Goal: Information Seeking & Learning: Learn about a topic

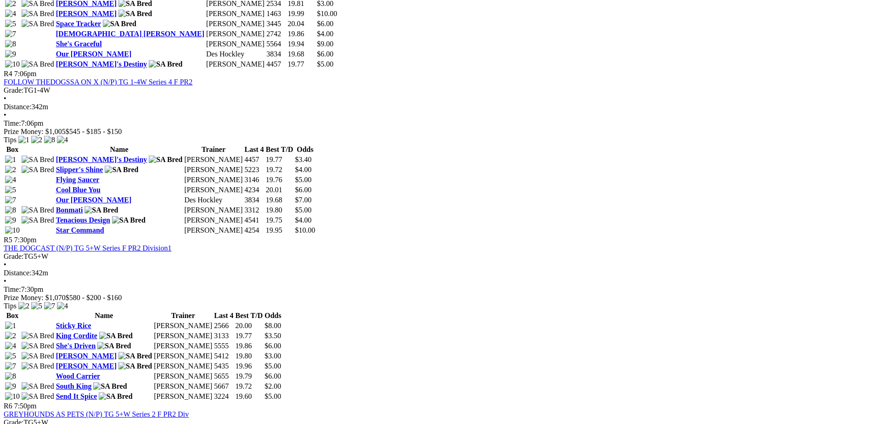
scroll to position [907, 0]
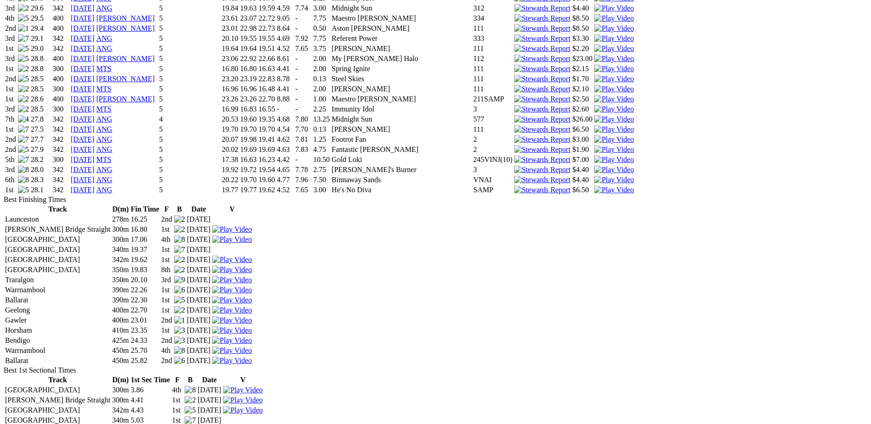
scroll to position [1423, 0]
click at [95, 195] on link "26 Aug 25" at bounding box center [83, 191] width 24 height 8
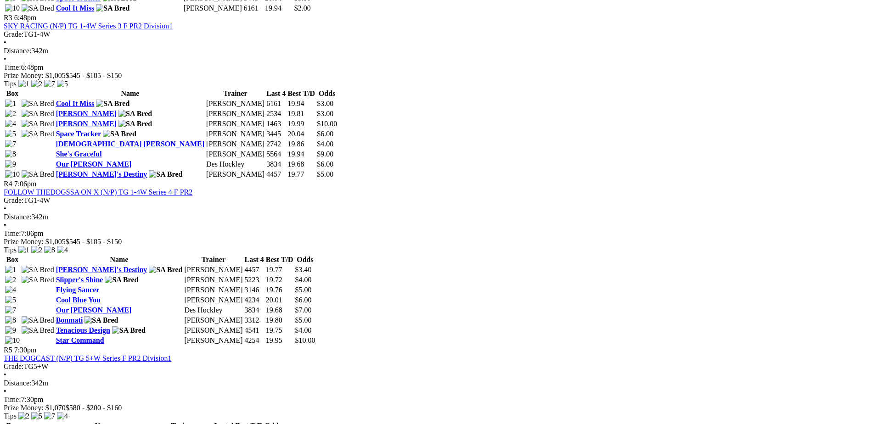
scroll to position [792, 0]
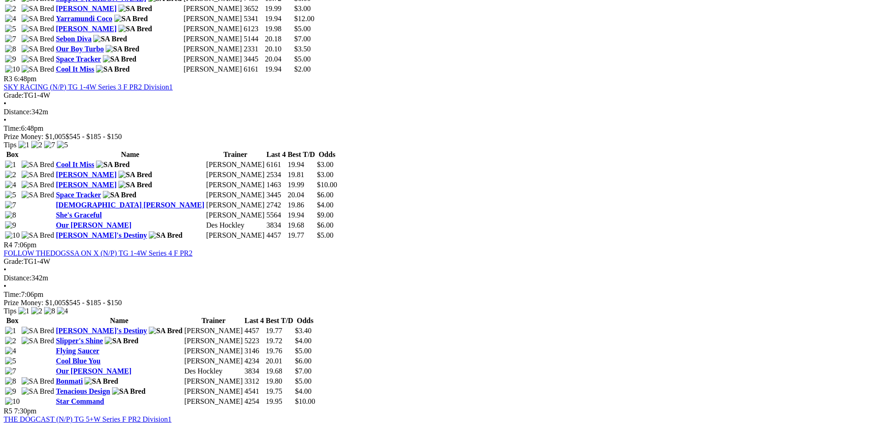
scroll to position [758, 0]
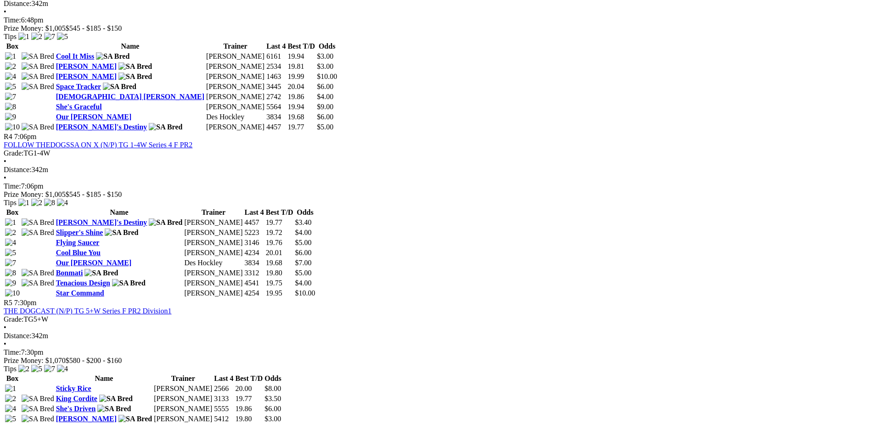
scroll to position [838, 0]
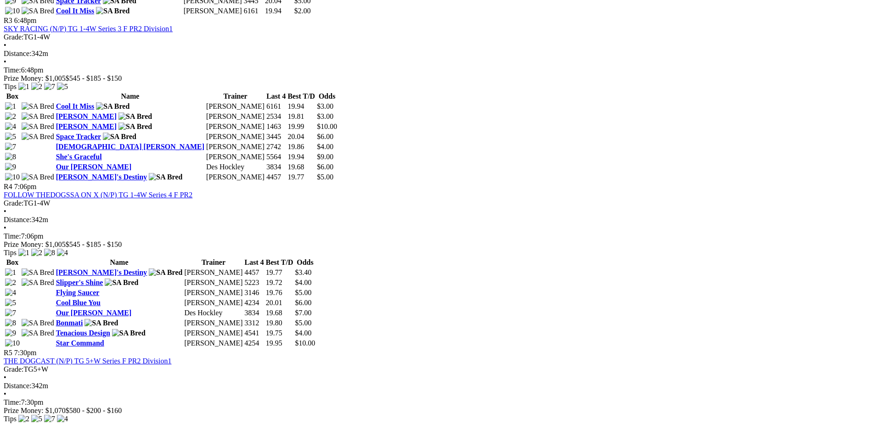
scroll to position [792, 0]
